Goal: Ask a question: Seek information or help from site administrators or community

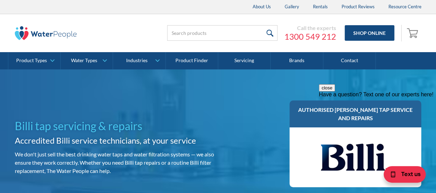
click at [357, 98] on div "Have a question? Text one of our experts here!" at bounding box center [377, 94] width 117 height 6
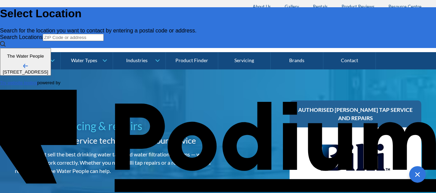
type Phone "0407 545 776"
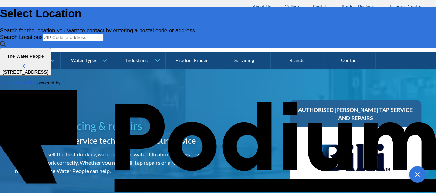
type textarea "S"
type textarea "x"
type textarea "DO"
type textarea "x"
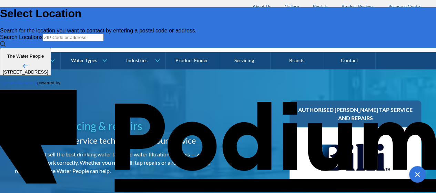
type textarea "DO"
type textarea "x"
type textarea "DO Y"
type textarea "DO YO"
type textarea "x"
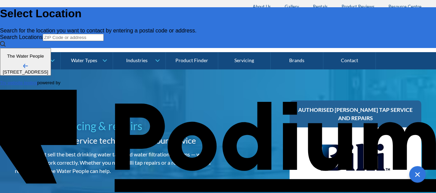
type textarea "DO YOU"
type textarea "x"
type textarea "DO YOU"
type textarea "x"
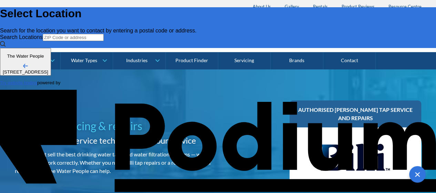
type textarea "DO YOU HA"
type textarea "DO YOU HAV"
type textarea "x"
type textarea "DO YOU HAVE"
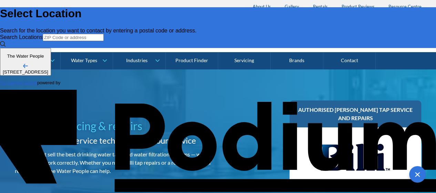
type textarea "x"
type textarea "DO YOU HAVE B"
type textarea "x"
type textarea "DO YOU HAVE BI"
type textarea "x"
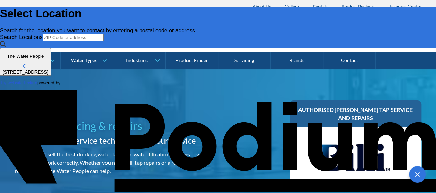
type textarea "DO YOU HAVE BIL"
type textarea "x"
type textarea "DO YOU HAVE BILL"
type textarea "x"
type textarea "DO YOU HAVE BILLI"
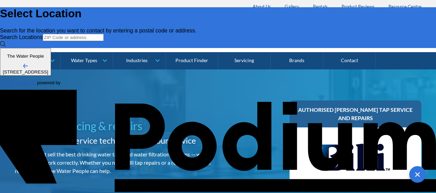
type textarea "x"
type textarea "DO YOU HAVE BILLI R"
type textarea "DO YOU HAVE BILLI RE"
type textarea "x"
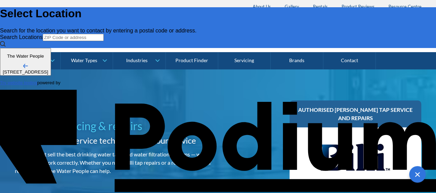
type textarea "DO YOU HAVE BILLI REP"
type textarea "x"
type textarea "DO YOU HAVE BILLI REPLA"
type textarea "x"
type textarea "DO YOU HAVE BILLI REPLAC"
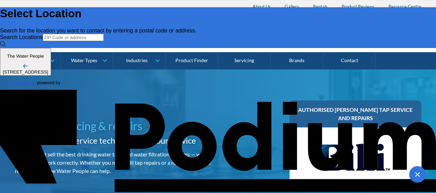
type textarea "x"
type textarea "DO YOU HAVE BILLI REPLACE"
type textarea "DO YOU HAVE BILLI REPLACEM"
type textarea "x"
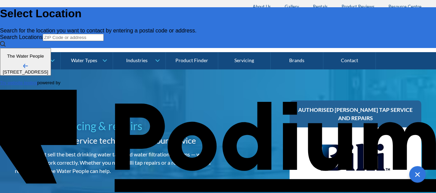
type textarea "DO YOU HAVE BILLI REPLACEMEN"
type textarea "x"
type textarea "DO YOU HAVE BILLI REPLACEMENT"
type textarea "x"
type textarea "DO YOU HAVE BILLI REPLACEMENT"
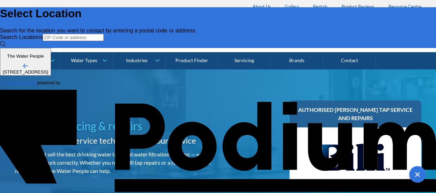
type textarea "x"
type textarea "DO YOU HAVE BILLI REPLACEMENT FI"
type textarea "x"
type textarea "DO YOU HAVE BILLI REPLACEMENT FILT"
type textarea "x"
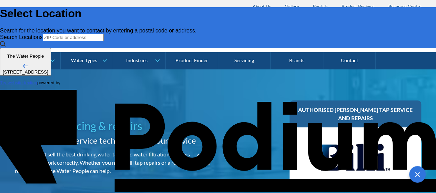
type textarea "DO YOU HAVE BILLI REPLACEMENT FILTE"
type textarea "x"
type textarea "DO YOU HAVE BILLI REPLACEMENT FILTER"
type textarea "x"
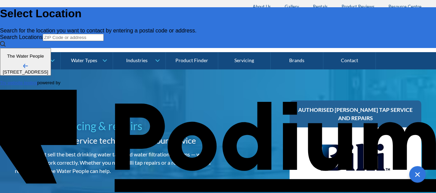
type textarea "x"
type textarea "DO YOU HAVE BILLI REPLACEMENT FILTER 9"
type textarea "DO YOU HAVE BILLI REPLACEMENT FILTER 99"
type textarea "x"
type textarea "DO YOU HAVE BILLI REPLACEMENT FILTER 994"
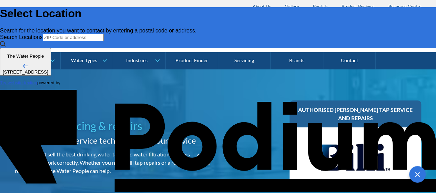
type textarea "x"
type textarea "DO YOU HAVE BILLI REPLACEMENT FILTER 99405"
type textarea "x"
type textarea "DO YOU HAVE BILLI REPLACEMENT FILTER 994051"
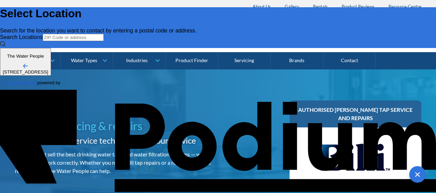
type textarea "x"
type textarea "DO YOU HAVE BILLI REPLACEMENT FILTER 994051"
type textarea "x"
type textarea "DO YOU HAVE BILLI REPLACEMENT FILTER 994051"
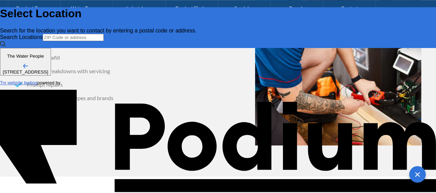
scroll to position [331, 0]
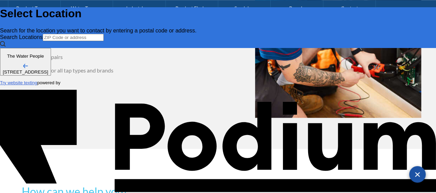
type textarea "x"
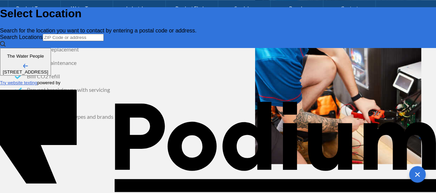
scroll to position [239, 0]
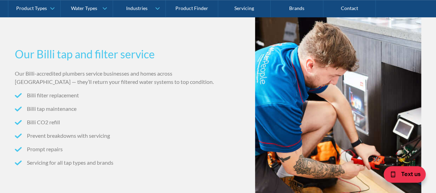
click at [37, 92] on li "Billi filter replacement" at bounding box center [115, 95] width 201 height 8
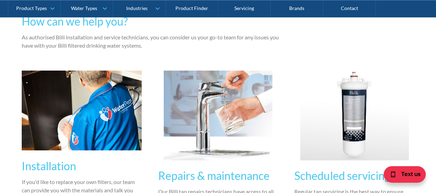
scroll to position [473, 0]
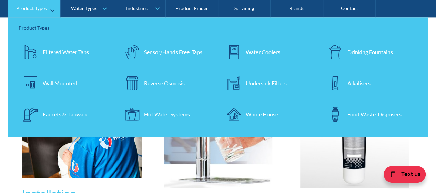
click at [62, 48] on div "Filtered Water Taps" at bounding box center [66, 52] width 46 height 8
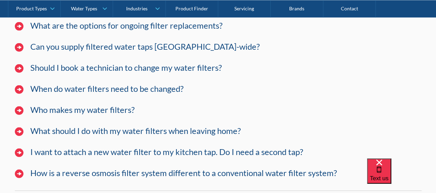
scroll to position [2064, 0]
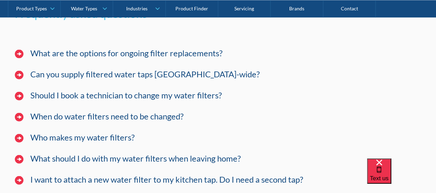
click at [20, 115] on img at bounding box center [19, 117] width 9 height 9
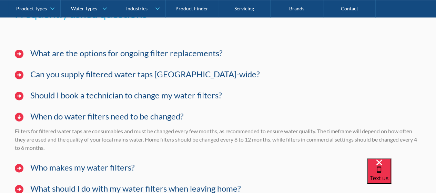
click at [121, 166] on h4 "Who makes my water filters?" at bounding box center [82, 167] width 104 height 10
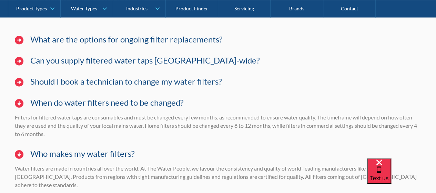
scroll to position [2119, 0]
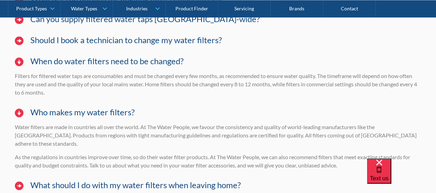
click at [436, 2] on div "Product Types Product Types Filtered Water Taps Sensor/Hands Free Taps Water Co…" at bounding box center [218, 8] width 436 height 17
